Goal: Entertainment & Leisure: Browse casually

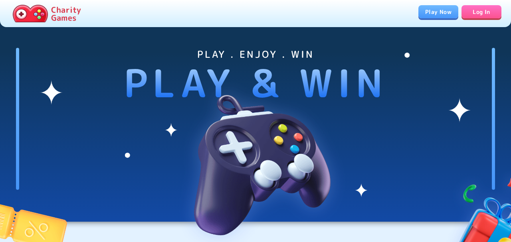
click at [430, 11] on link "Play Now" at bounding box center [438, 11] width 40 height 13
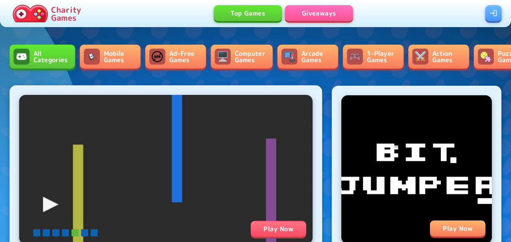
click at [499, 57] on link "Puzzle Games" at bounding box center [504, 57] width 61 height 24
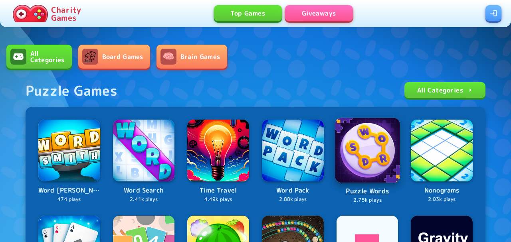
click at [354, 160] on img at bounding box center [367, 150] width 65 height 65
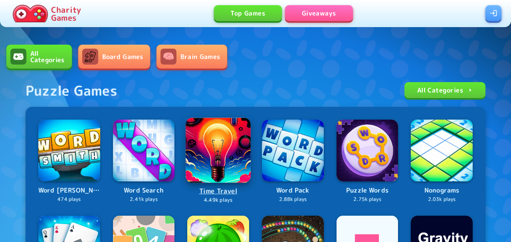
click at [216, 189] on p "Time Travel" at bounding box center [217, 191] width 63 height 11
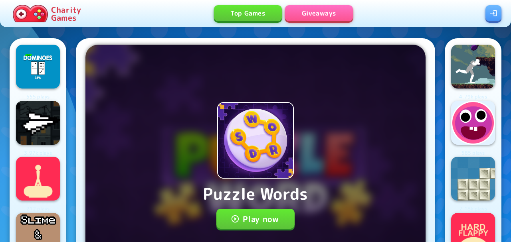
click at [261, 214] on button "Play now" at bounding box center [255, 219] width 79 height 20
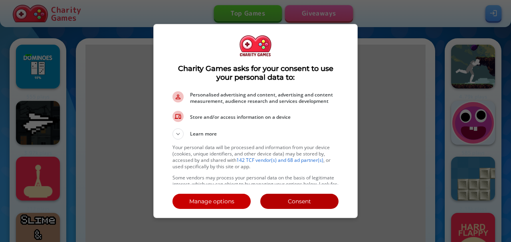
click at [273, 201] on p "Consent" at bounding box center [299, 202] width 78 height 8
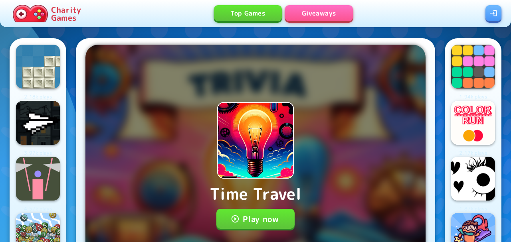
click at [236, 215] on icon "button" at bounding box center [235, 219] width 9 height 9
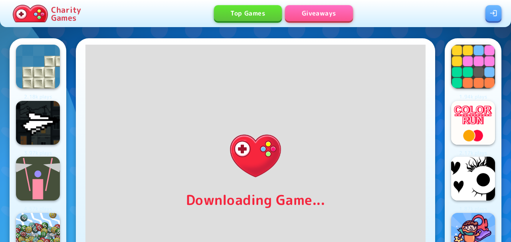
click at [46, 19] on img at bounding box center [30, 14] width 35 height 18
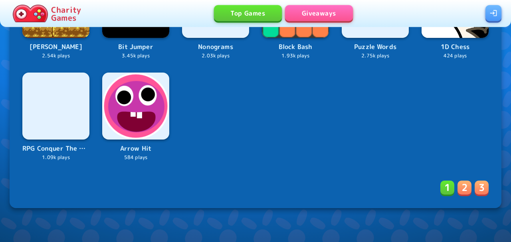
scroll to position [1266, 0]
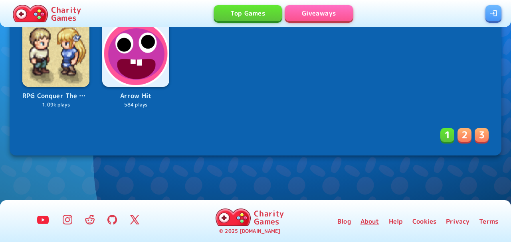
click at [367, 219] on link "About" at bounding box center [369, 222] width 19 height 10
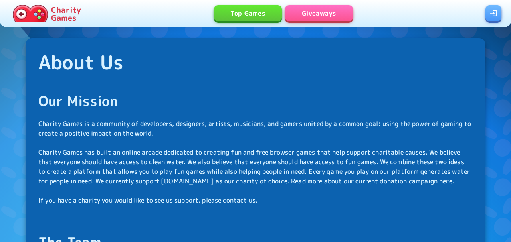
click at [420, 177] on link "current donation campaign here" at bounding box center [403, 181] width 97 height 9
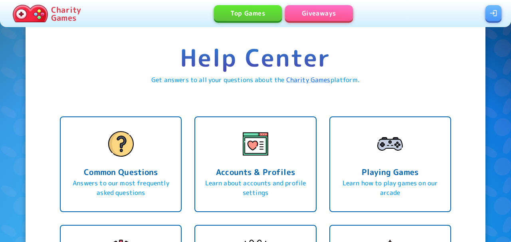
scroll to position [42, 0]
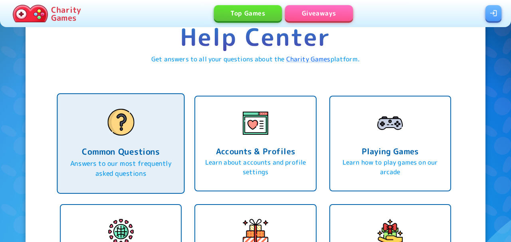
click at [139, 155] on h6 "Common Questions" at bounding box center [121, 152] width 106 height 14
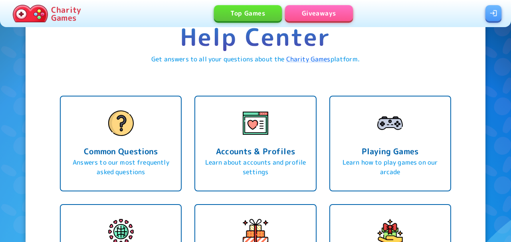
click at [490, 17] on link at bounding box center [493, 13] width 16 height 16
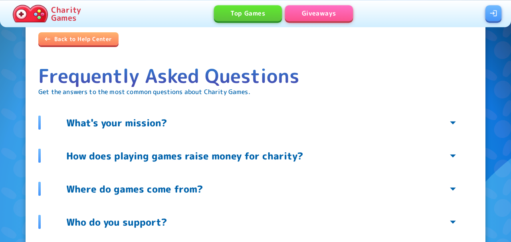
scroll to position [21, 0]
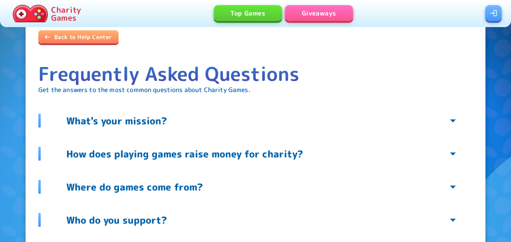
click at [139, 155] on p "How does playing games raise money for charity?" at bounding box center [184, 154] width 237 height 13
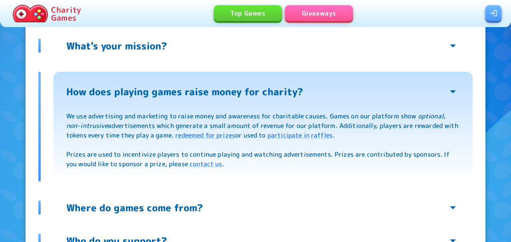
scroll to position [104, 0]
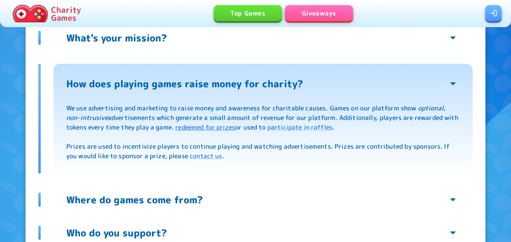
click at [210, 125] on link "redeemed for prizes" at bounding box center [205, 127] width 60 height 9
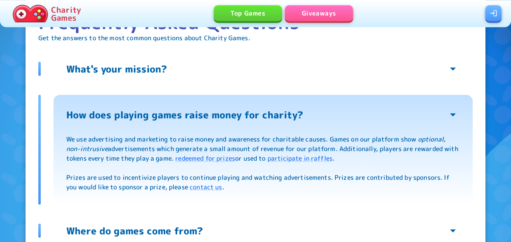
scroll to position [0, 0]
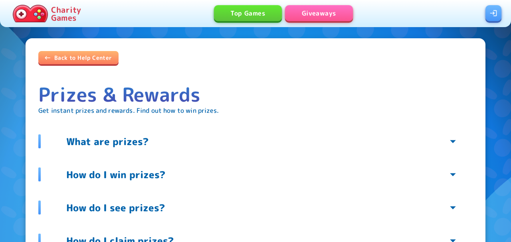
scroll to position [21, 0]
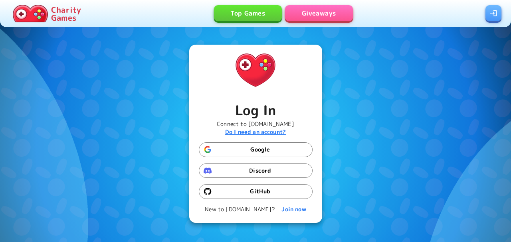
click at [234, 131] on b "Do I need an account?" at bounding box center [255, 132] width 61 height 8
click at [218, 143] on button "Google" at bounding box center [256, 149] width 114 height 15
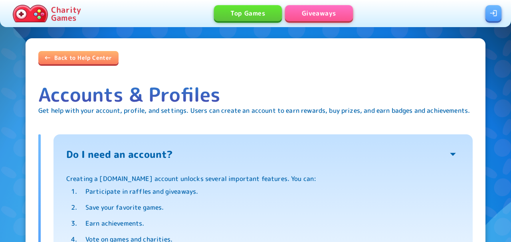
scroll to position [112, 0]
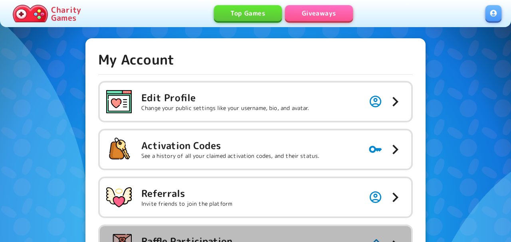
click at [358, 229] on button "Raffle Participation See a list of raffles that you've participated in." at bounding box center [255, 245] width 311 height 38
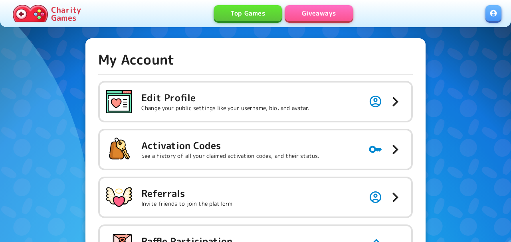
click at [252, 11] on link "Top Games" at bounding box center [248, 13] width 68 height 16
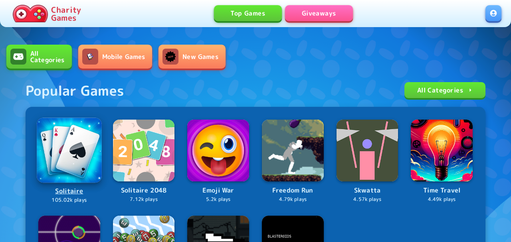
click at [85, 146] on img at bounding box center [69, 150] width 65 height 65
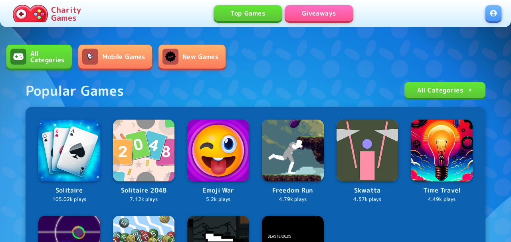
click at [190, 47] on link "New Games" at bounding box center [191, 57] width 67 height 24
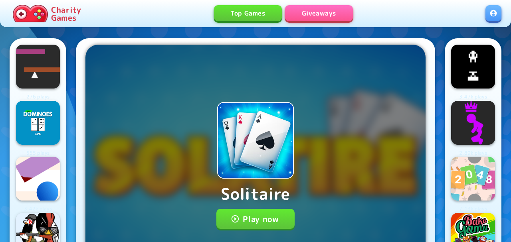
click at [222, 209] on button "Play now" at bounding box center [255, 219] width 79 height 20
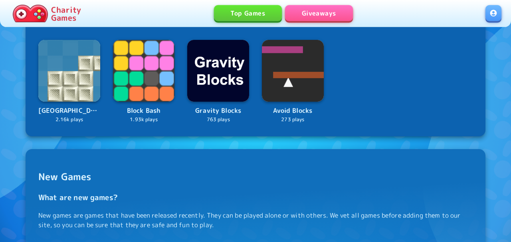
scroll to position [201, 0]
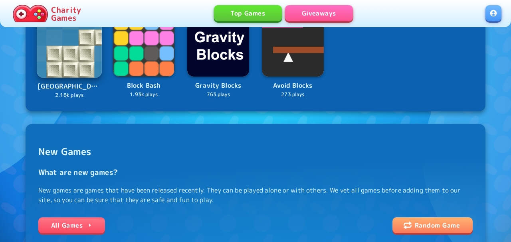
click at [80, 55] on img at bounding box center [69, 45] width 65 height 65
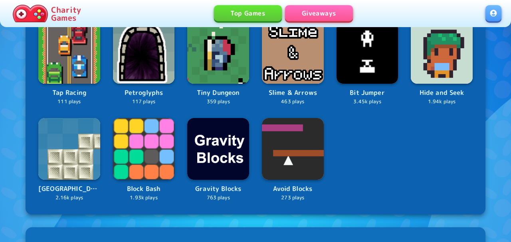
scroll to position [77, 0]
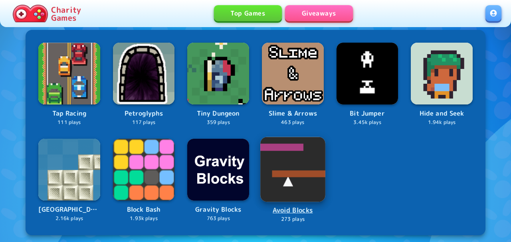
click at [281, 164] on img at bounding box center [292, 169] width 65 height 65
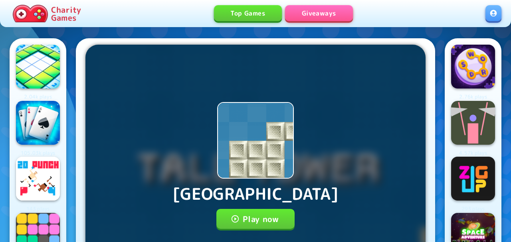
click at [251, 209] on button "Play now" at bounding box center [255, 219] width 79 height 20
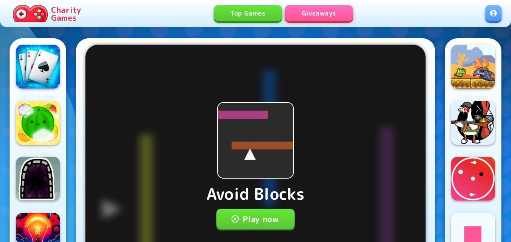
click at [259, 209] on button "Play now" at bounding box center [255, 219] width 79 height 20
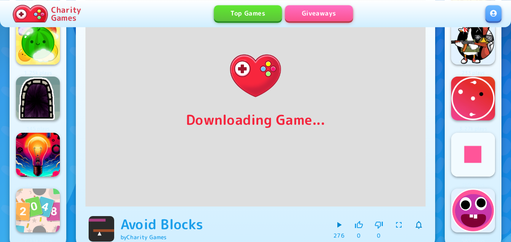
scroll to position [77, 0]
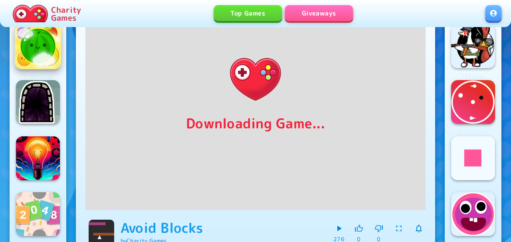
click at [34, 41] on img at bounding box center [38, 46] width 46 height 46
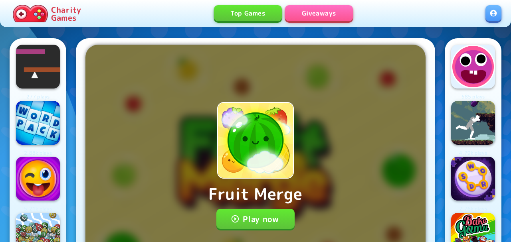
click at [249, 213] on button "Play now" at bounding box center [255, 219] width 79 height 20
